Goal: Task Accomplishment & Management: Manage account settings

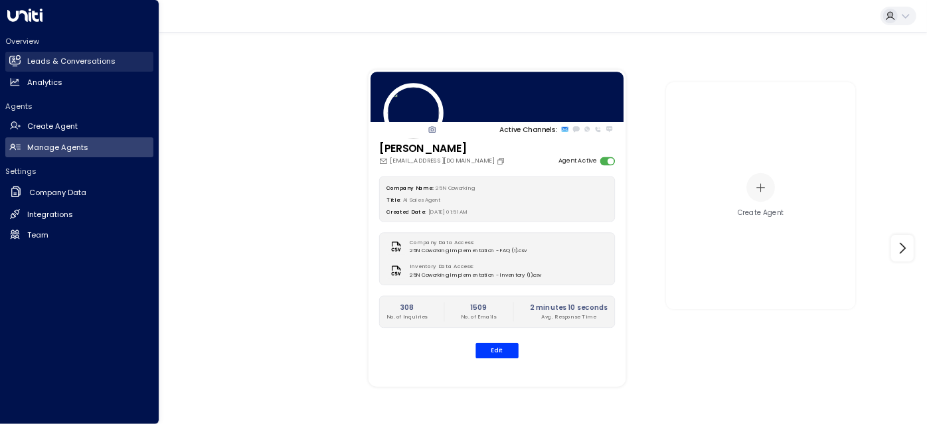
click at [48, 58] on h2 "Leads & Conversations" at bounding box center [71, 61] width 88 height 11
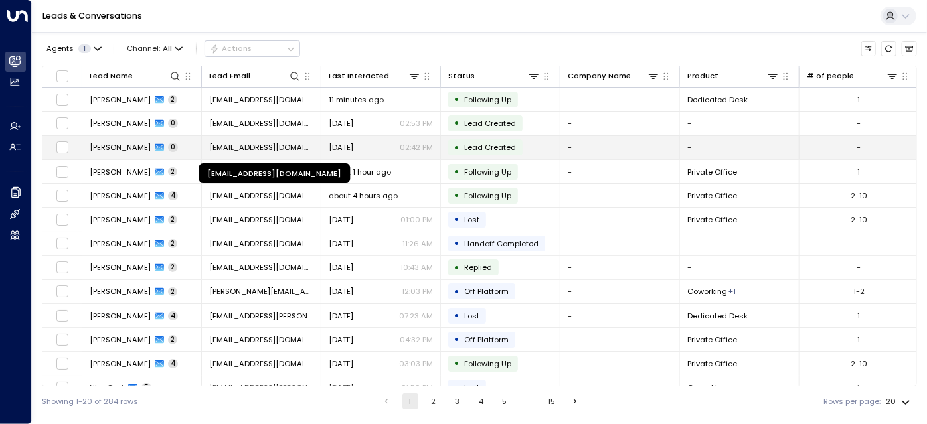
click at [296, 151] on span "[EMAIL_ADDRESS][DOMAIN_NAME]" at bounding box center [261, 147] width 104 height 11
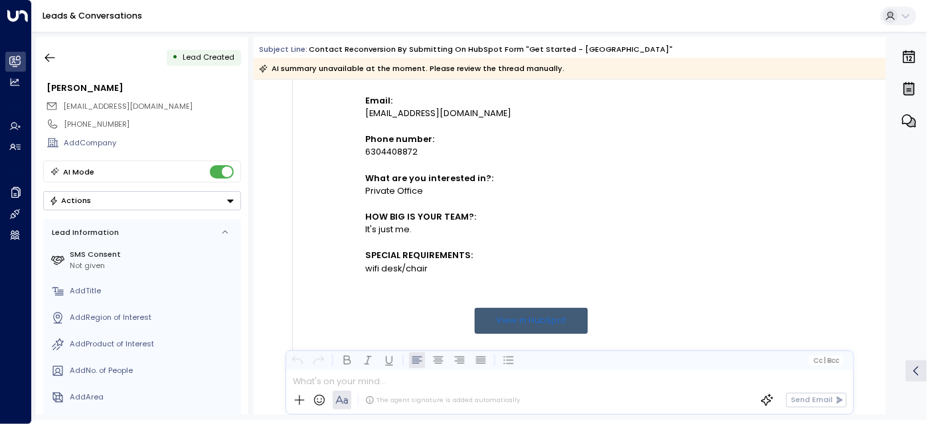
scroll to position [364, 0]
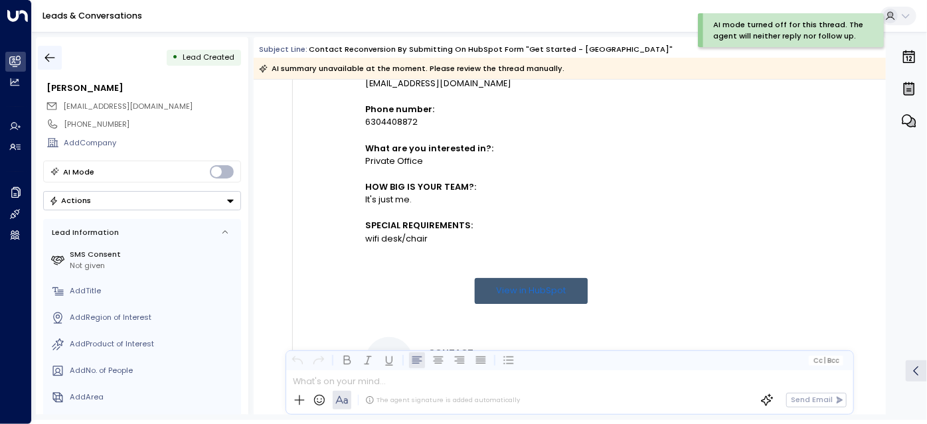
click at [52, 62] on icon "button" at bounding box center [49, 57] width 13 height 13
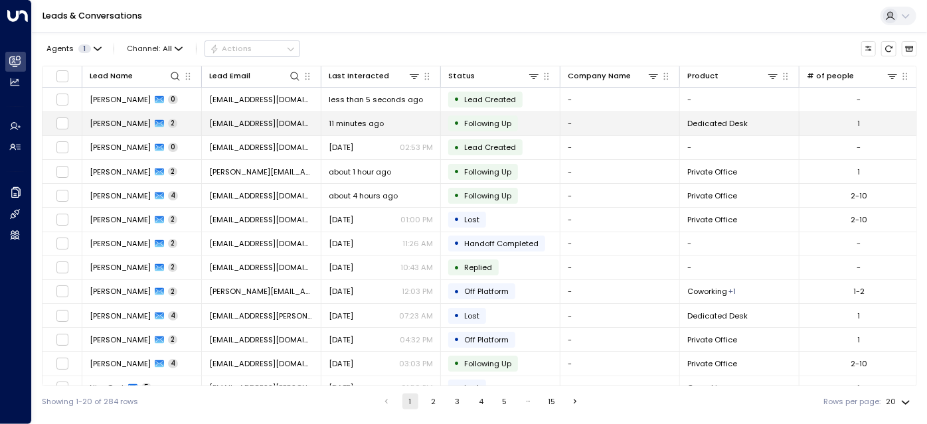
click at [399, 125] on div "11 minutes ago" at bounding box center [381, 123] width 104 height 11
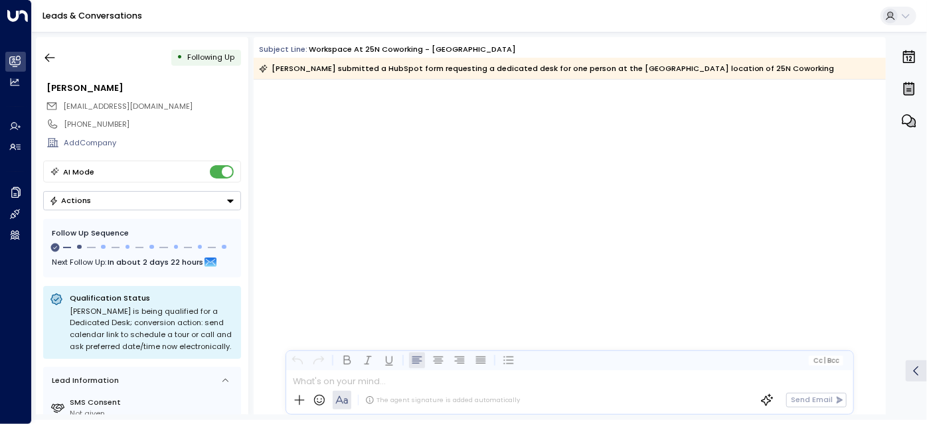
scroll to position [1344, 0]
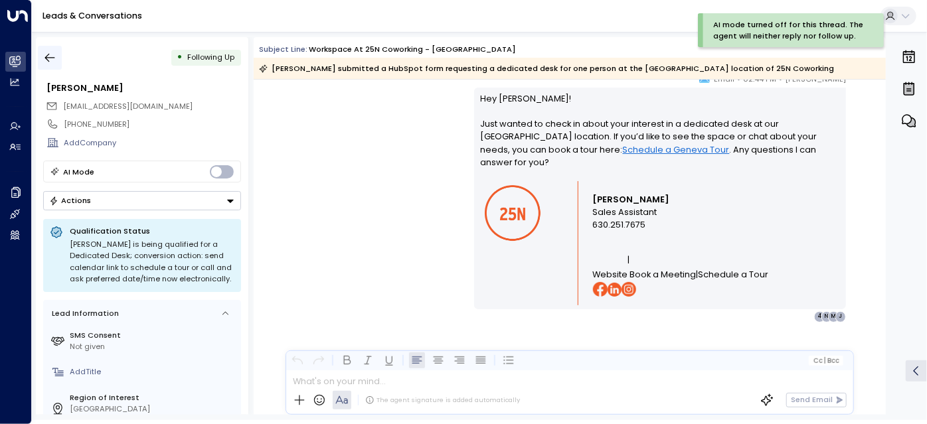
click at [56, 51] on icon "button" at bounding box center [49, 57] width 13 height 13
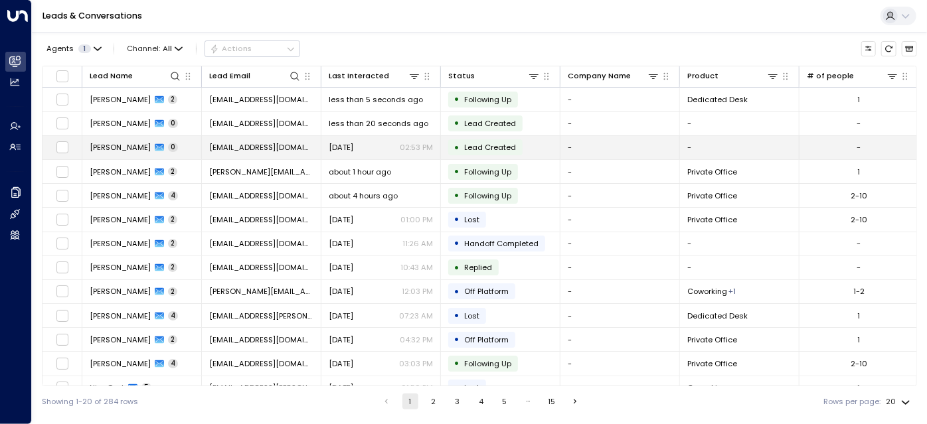
click at [350, 155] on td "Yesterday 02:53 PM" at bounding box center [380, 147] width 119 height 23
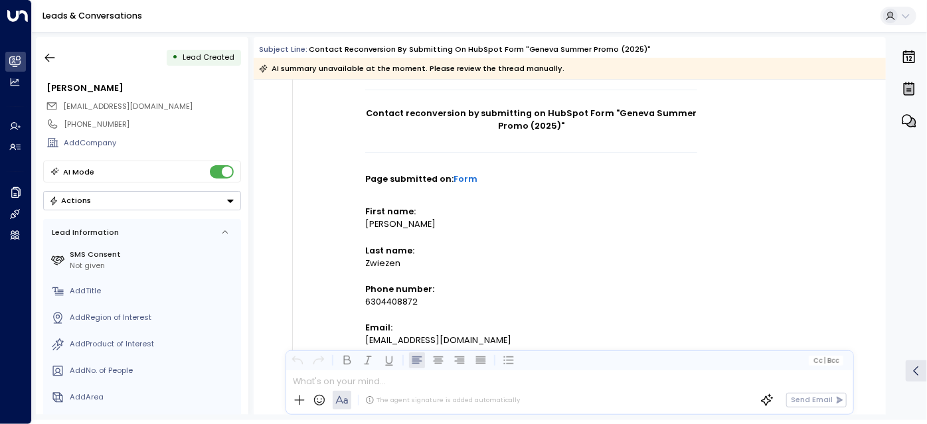
scroll to position [127, 0]
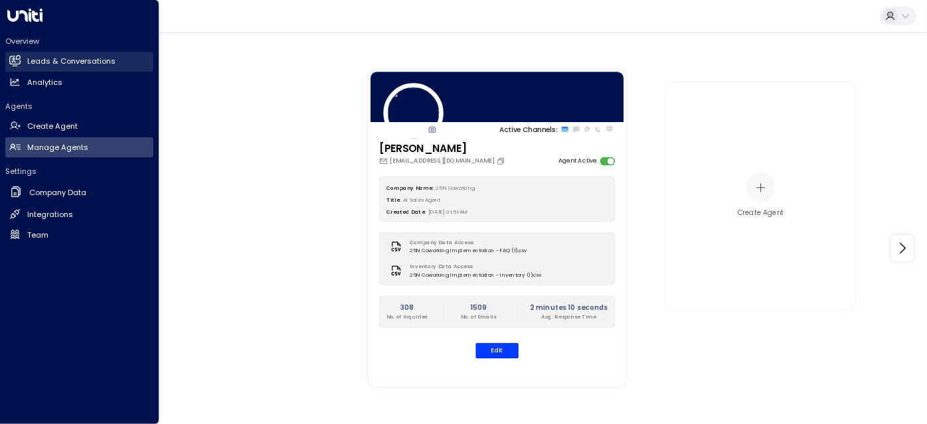
click at [23, 59] on link "Leads & Conversations Leads & Conversations" at bounding box center [79, 62] width 148 height 20
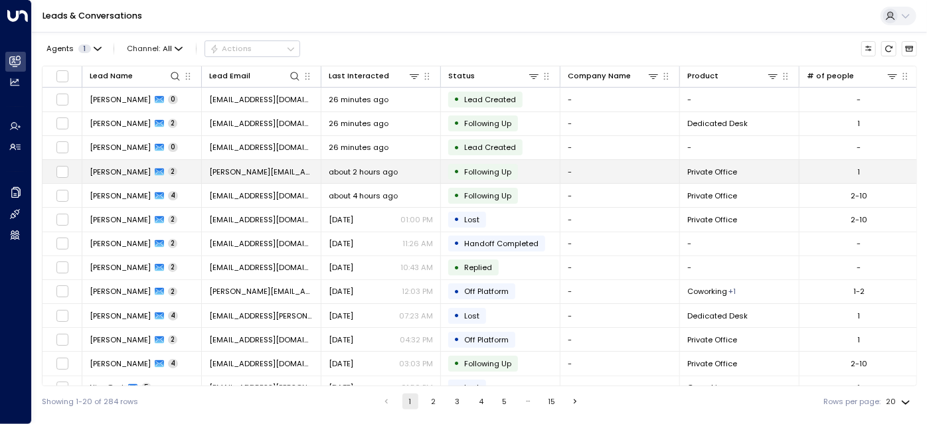
click at [271, 167] on span "[PERSON_NAME][EMAIL_ADDRESS][DOMAIN_NAME]" at bounding box center [261, 172] width 104 height 11
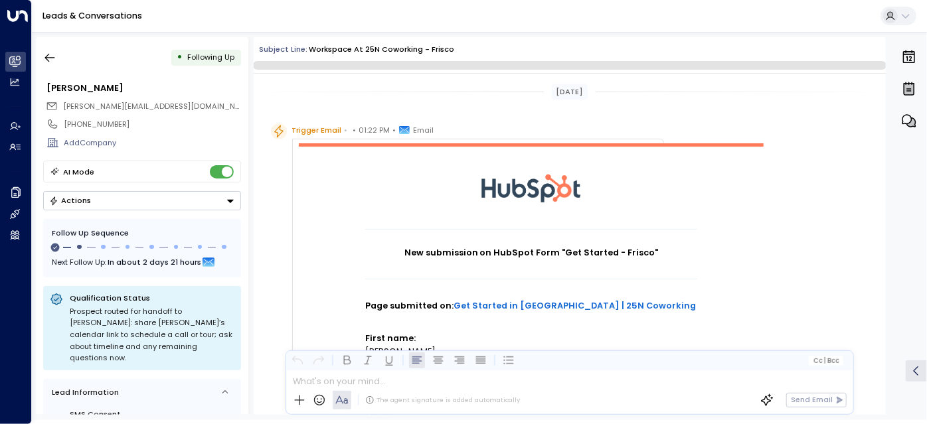
scroll to position [1104, 0]
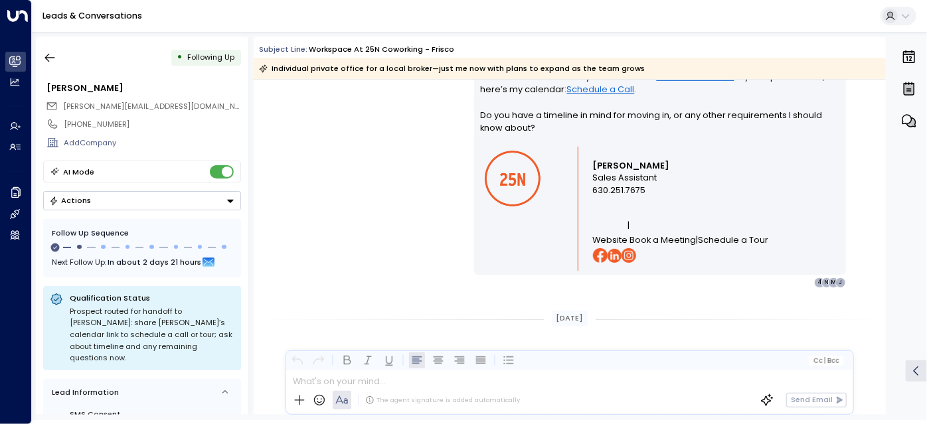
click at [121, 199] on button "Actions" at bounding box center [142, 200] width 198 height 19
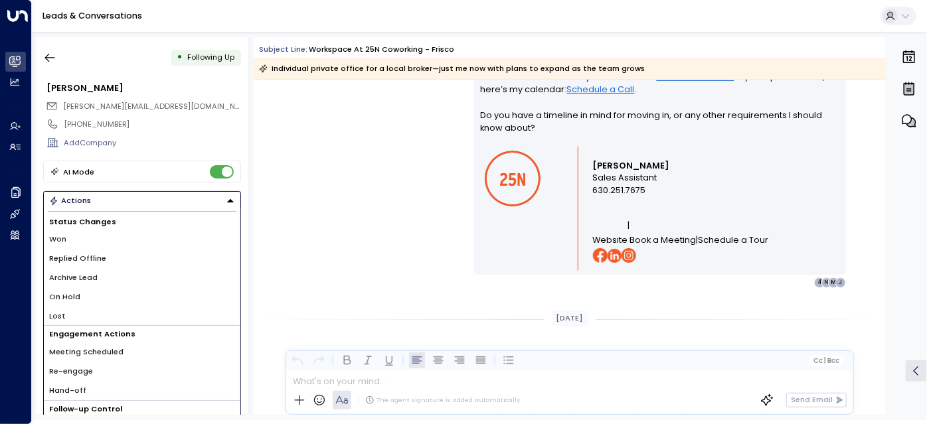
click at [117, 257] on li "Replied Offline" at bounding box center [142, 258] width 196 height 19
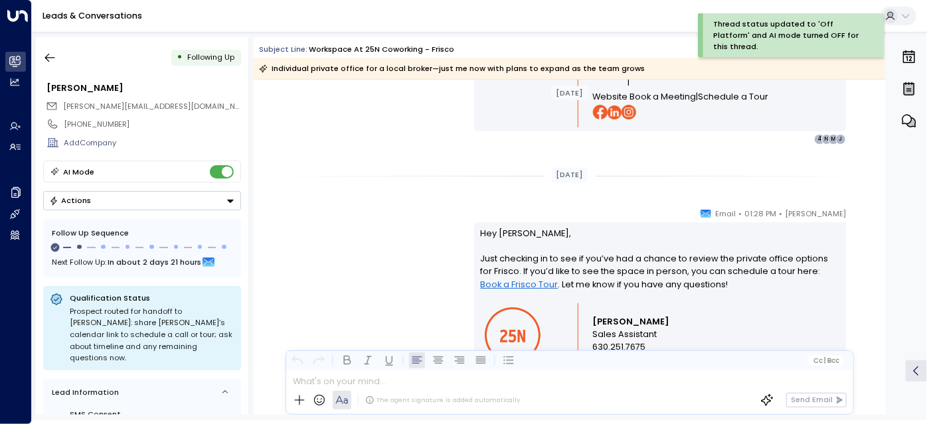
scroll to position [1249, 0]
